Goal: Task Accomplishment & Management: Use online tool/utility

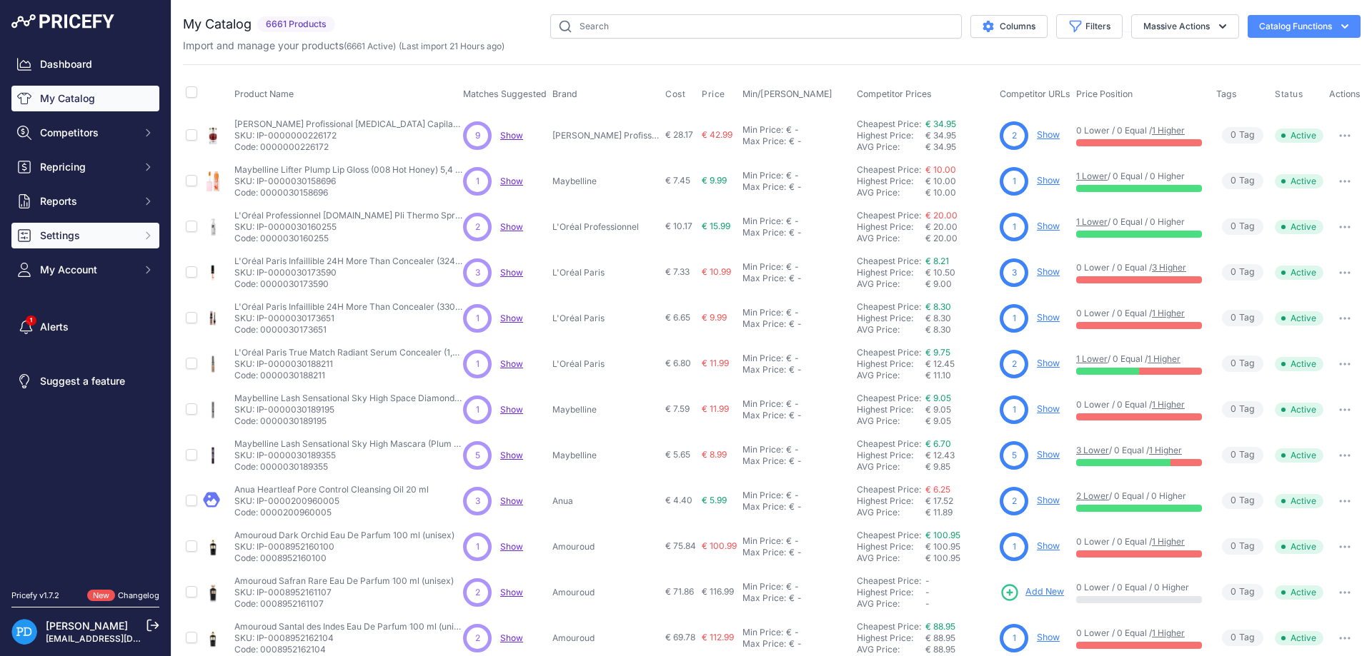
click at [93, 246] on button "Settings" at bounding box center [85, 236] width 148 height 26
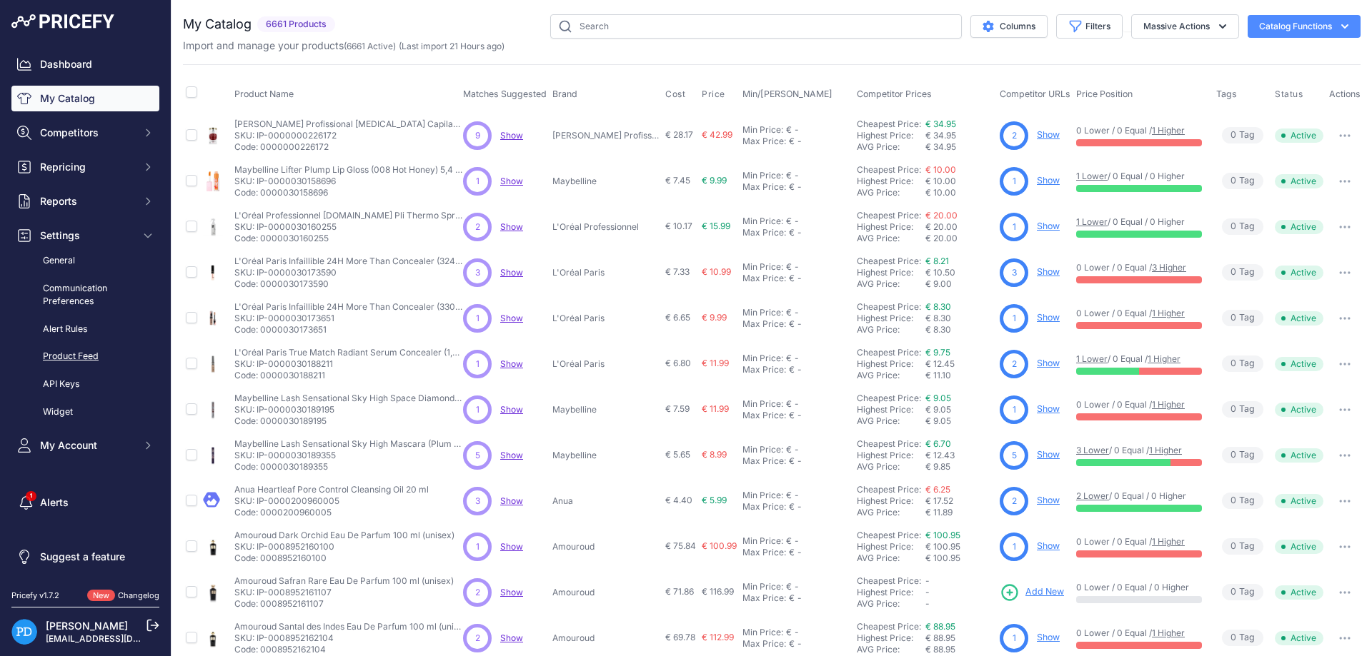
click at [66, 355] on link "Product Feed" at bounding box center [85, 356] width 148 height 25
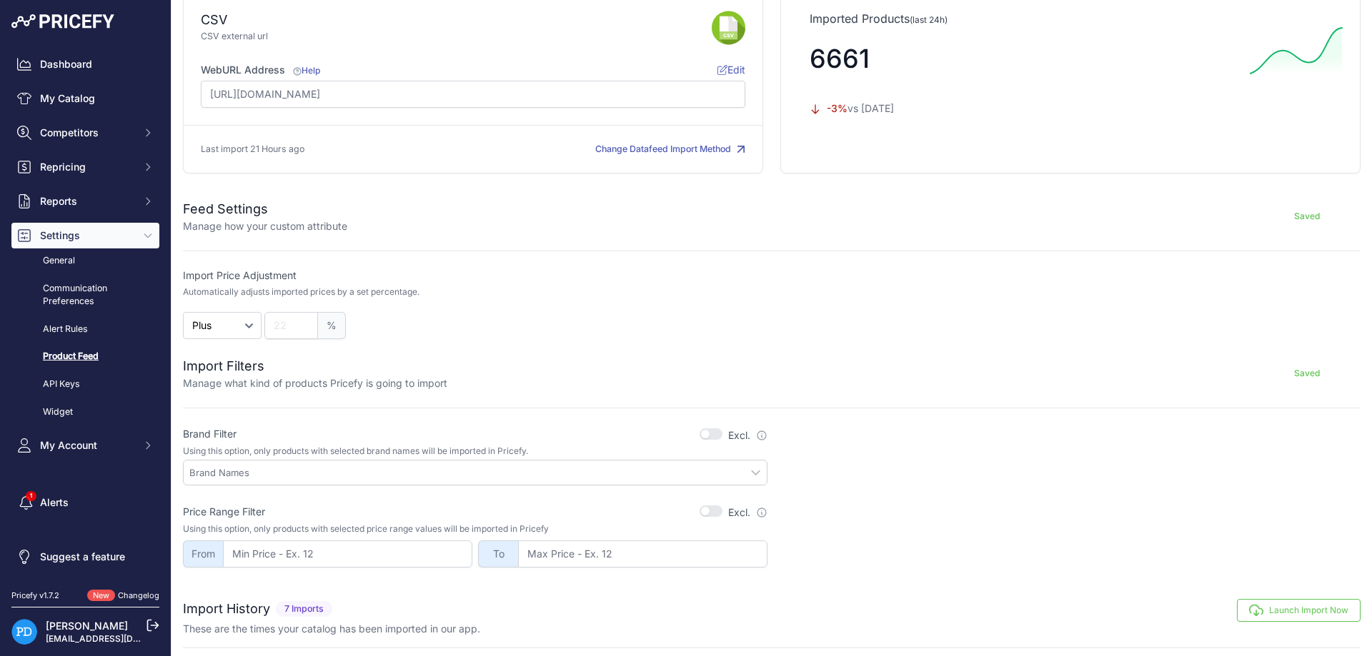
scroll to position [321, 0]
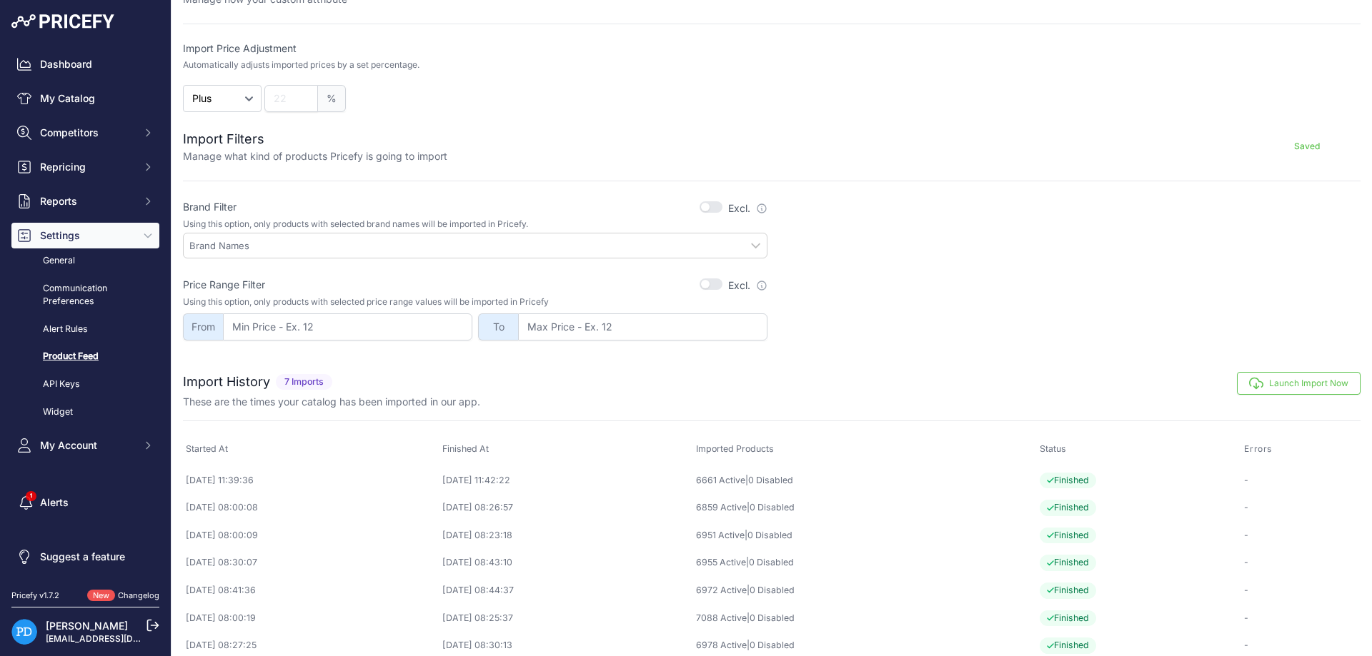
click at [1299, 384] on button "Launch Import Now" at bounding box center [1299, 383] width 124 height 23
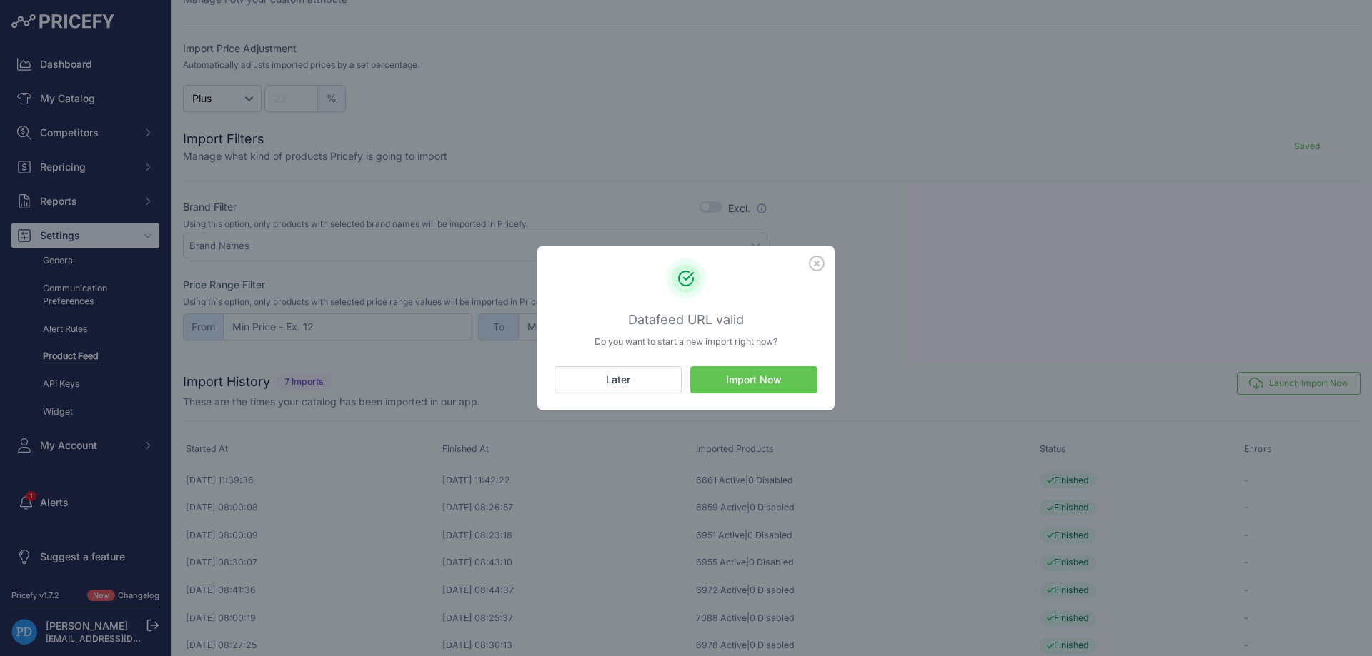
click at [758, 385] on button "Import Now" at bounding box center [753, 379] width 127 height 27
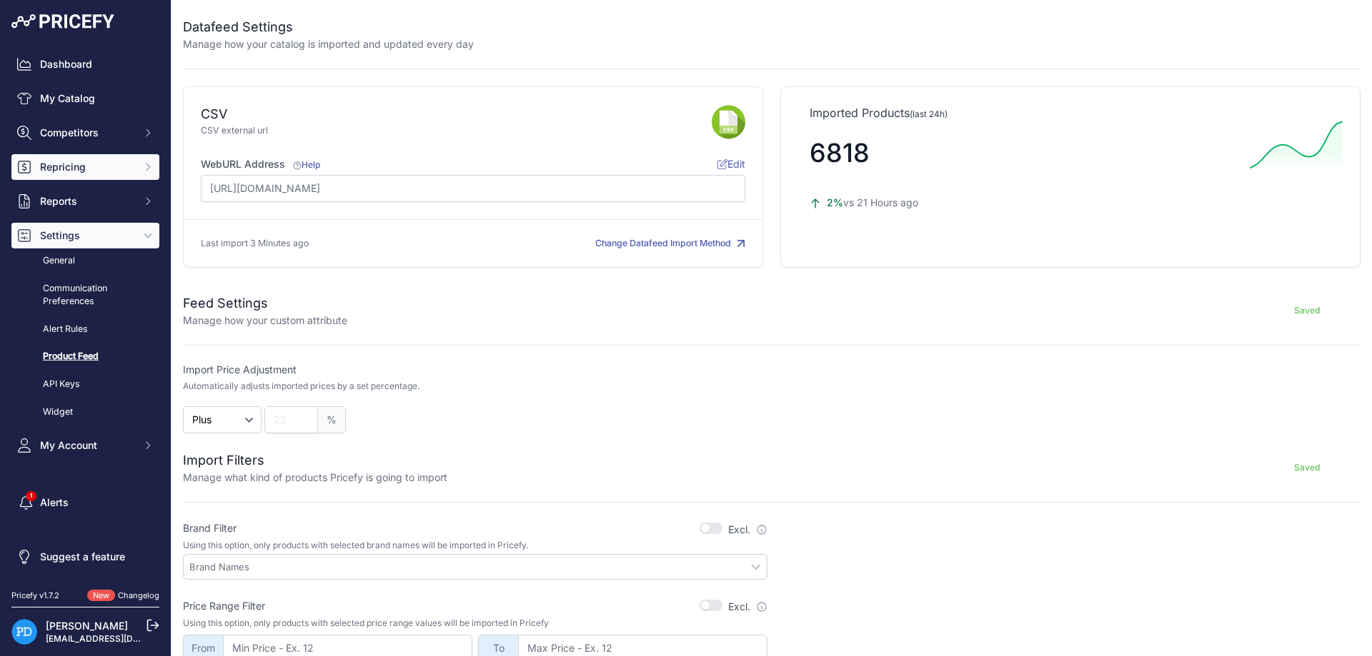
click at [74, 169] on span "Repricing" at bounding box center [87, 167] width 94 height 14
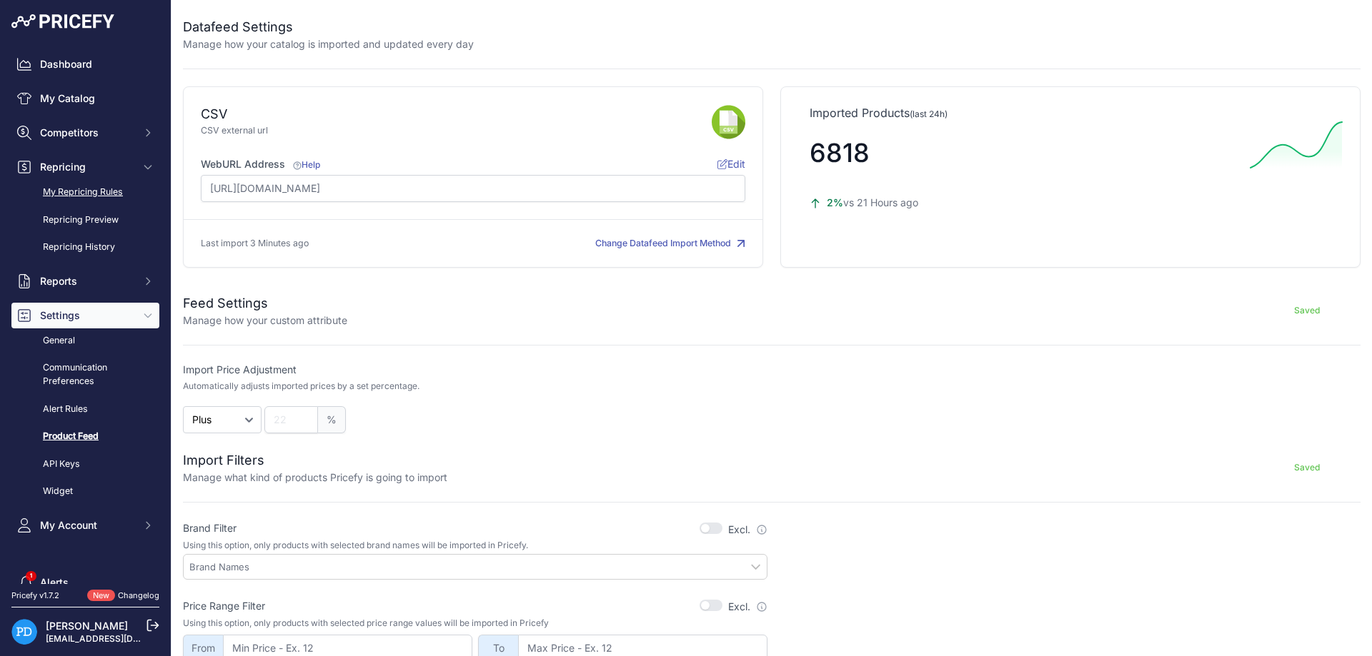
click at [66, 189] on link "My Repricing Rules" at bounding box center [85, 192] width 148 height 25
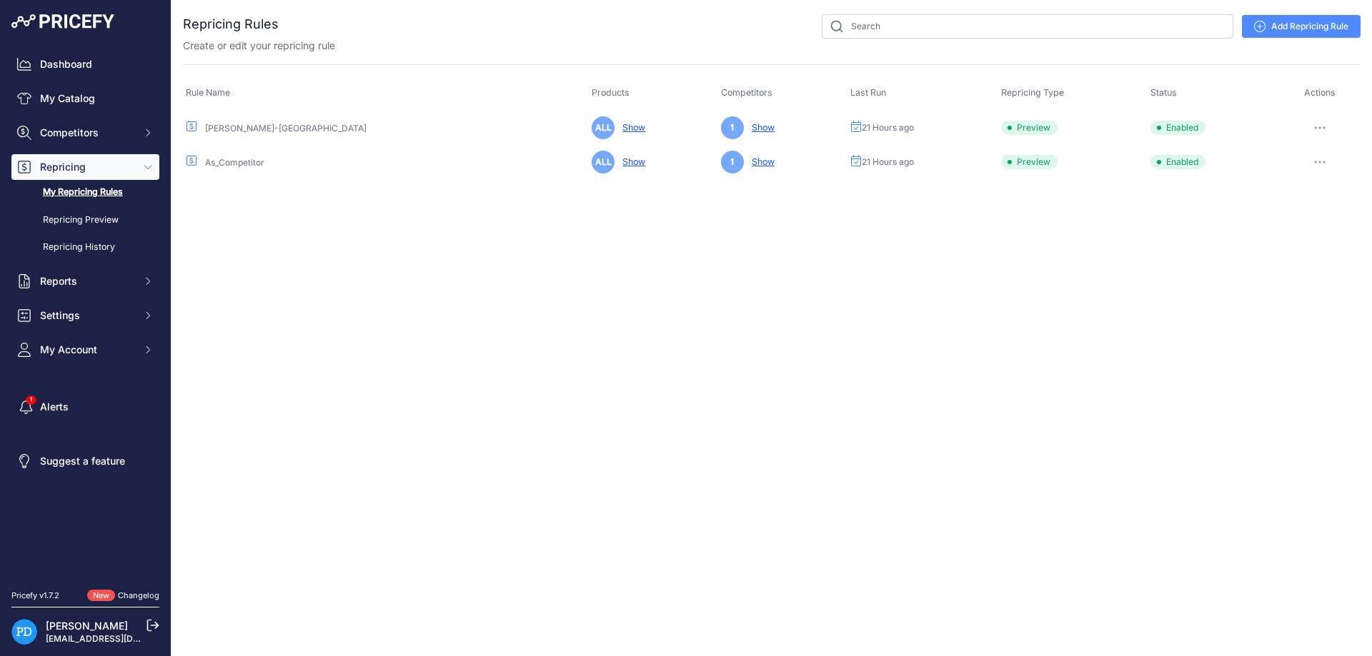
click at [1320, 125] on button "button" at bounding box center [1319, 128] width 29 height 20
click at [1296, 204] on button "Reprice Now" at bounding box center [1311, 203] width 91 height 23
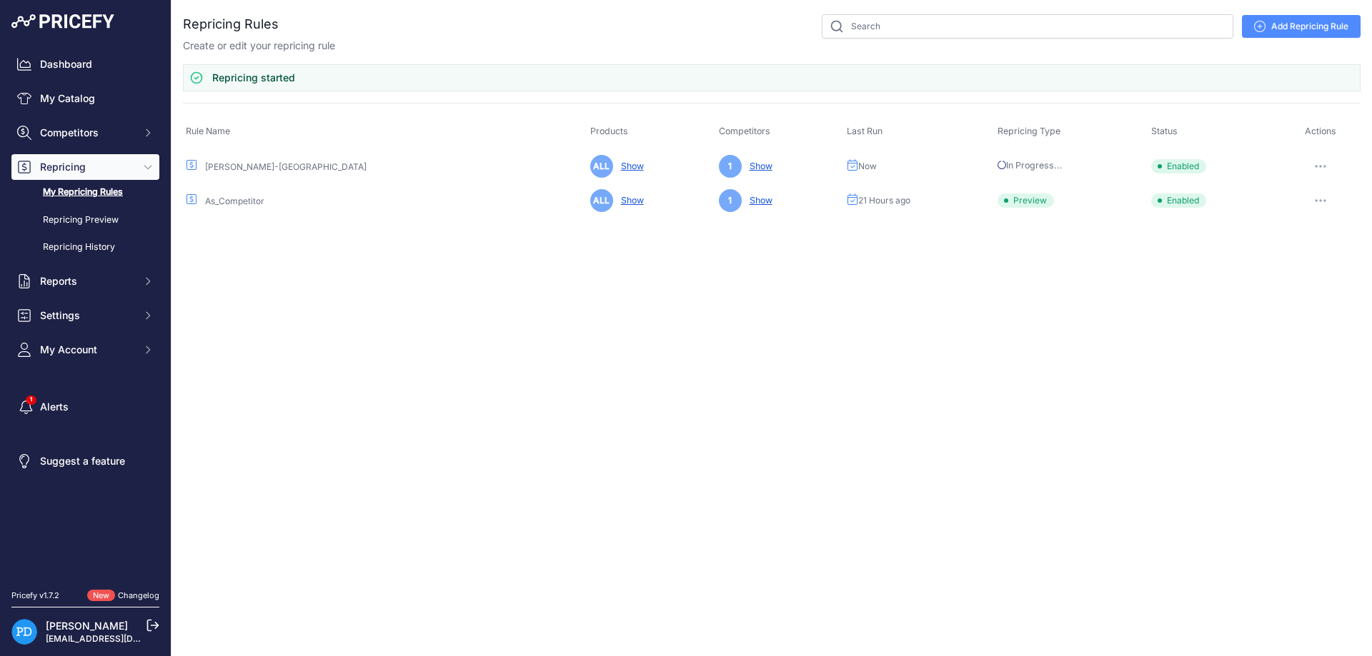
click at [1320, 202] on button "button" at bounding box center [1320, 201] width 29 height 20
click at [1296, 284] on button "Reprice Now" at bounding box center [1311, 276] width 91 height 23
